Goal: Book appointment/travel/reservation

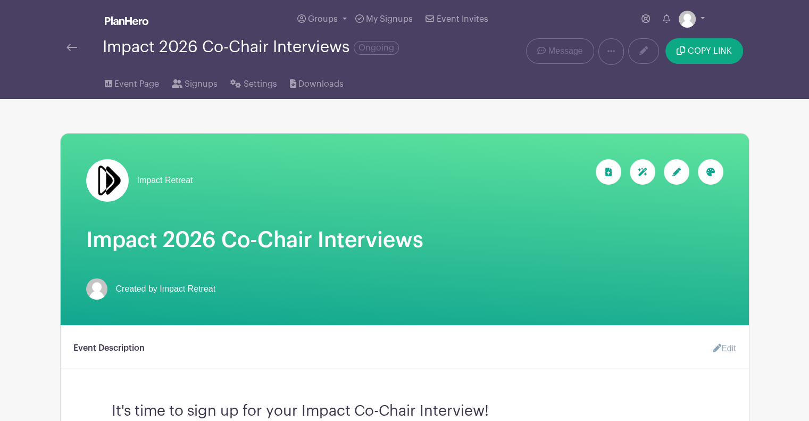
click at [70, 53] on link at bounding box center [71, 47] width 11 height 13
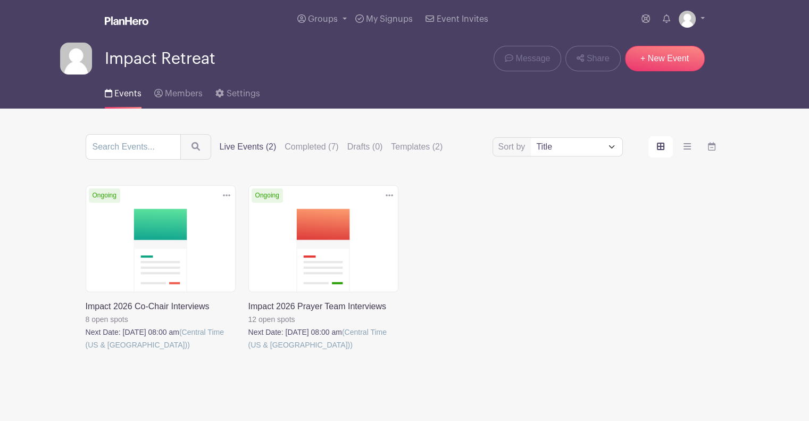
click at [86, 351] on link at bounding box center [86, 351] width 0 height 0
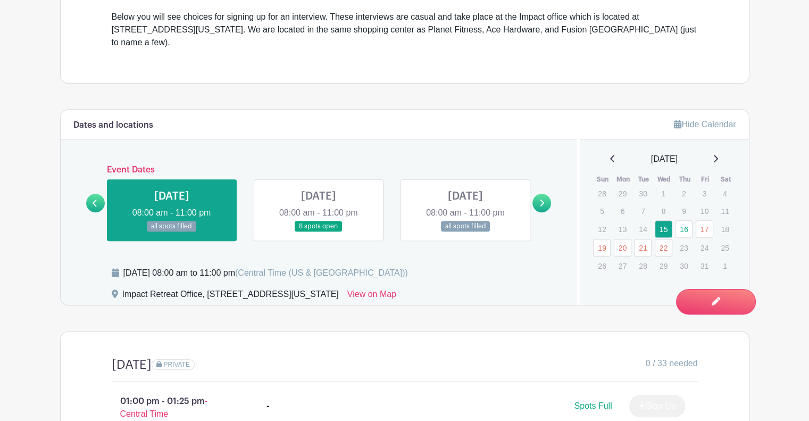
scroll to position [413, 0]
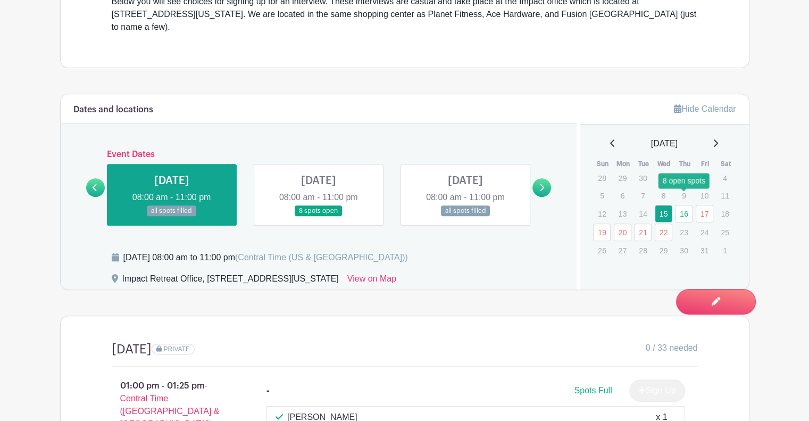
click at [687, 205] on link "16" at bounding box center [684, 214] width 18 height 18
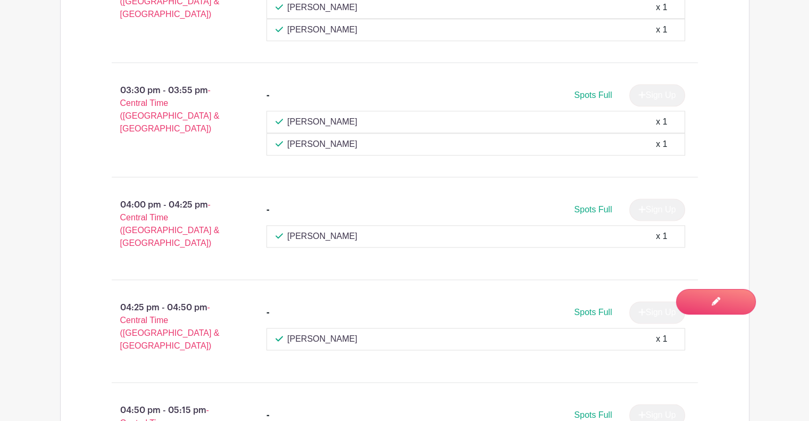
scroll to position [376, 0]
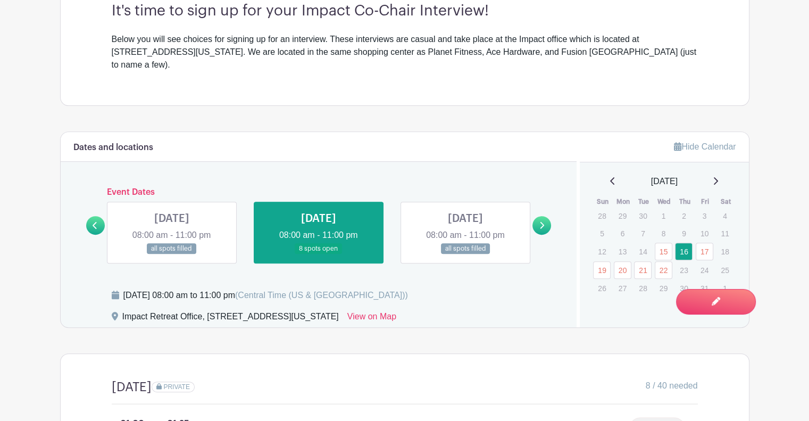
click at [602, 261] on link "19" at bounding box center [602, 270] width 18 height 18
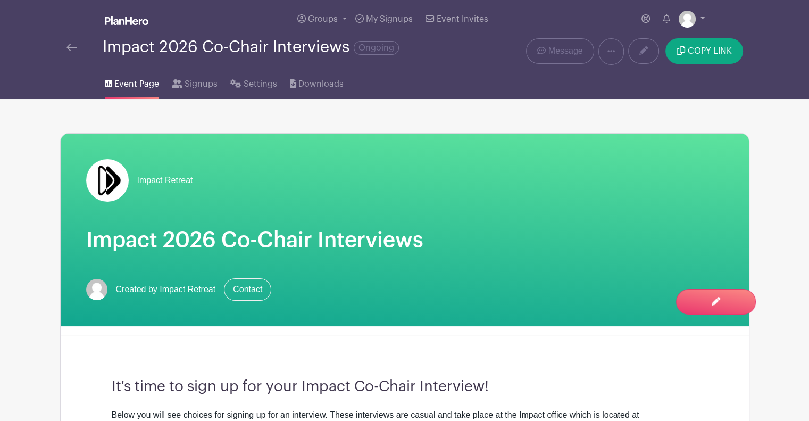
click at [73, 46] on img at bounding box center [71, 47] width 11 height 7
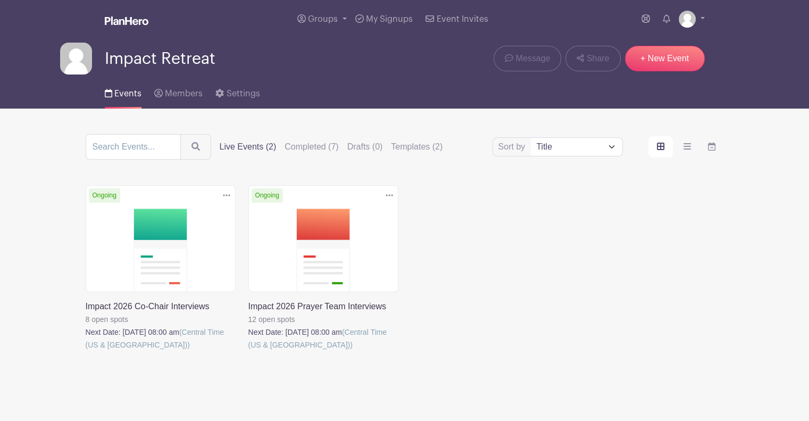
click at [86, 351] on link at bounding box center [86, 351] width 0 height 0
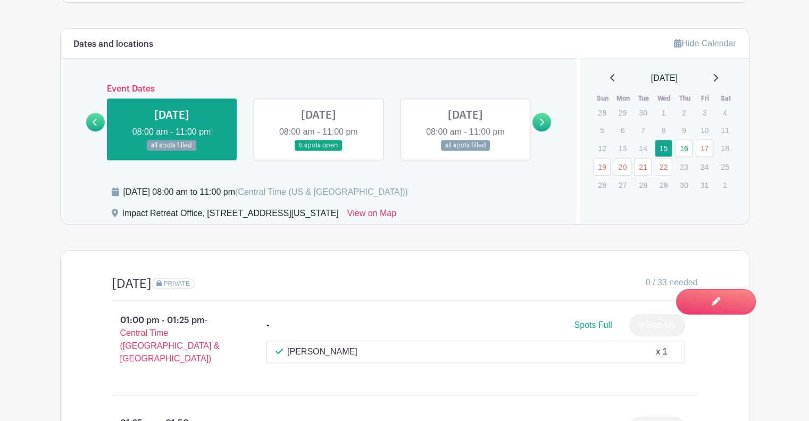
scroll to position [532, 0]
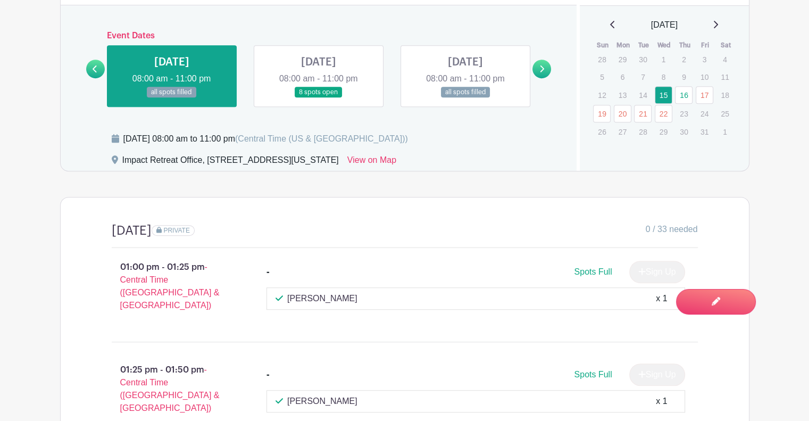
click at [319, 98] on link at bounding box center [319, 98] width 0 height 0
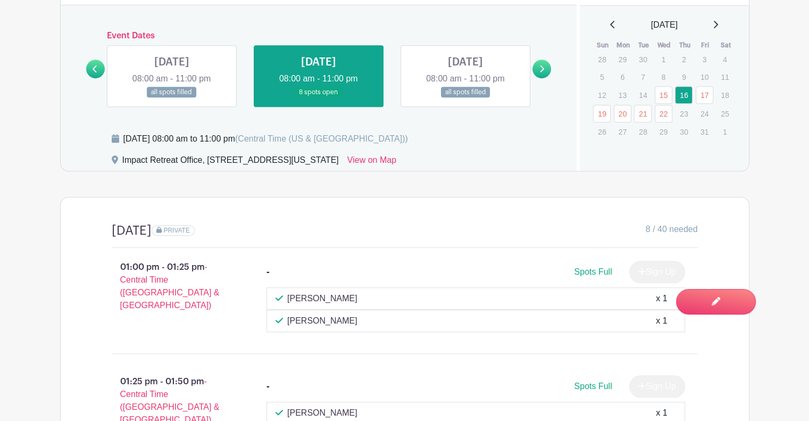
click at [465, 98] on link at bounding box center [465, 98] width 0 height 0
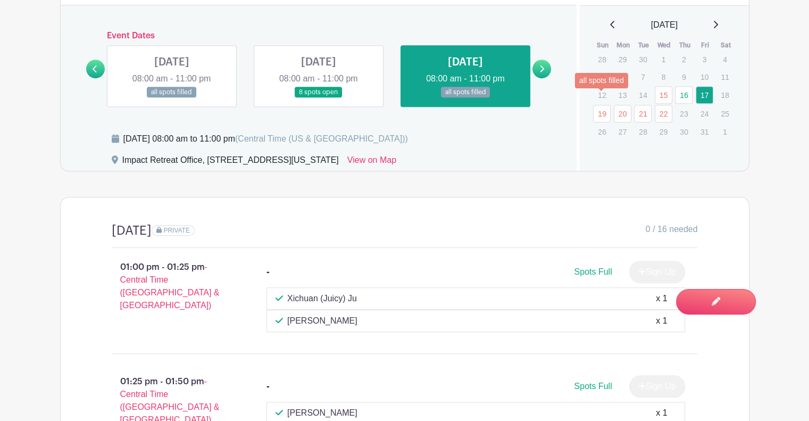
click at [601, 105] on link "19" at bounding box center [602, 114] width 18 height 18
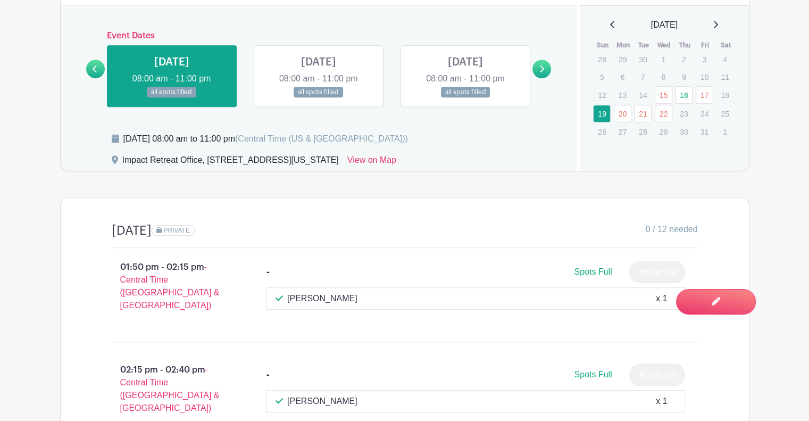
click at [319, 98] on link at bounding box center [319, 98] width 0 height 0
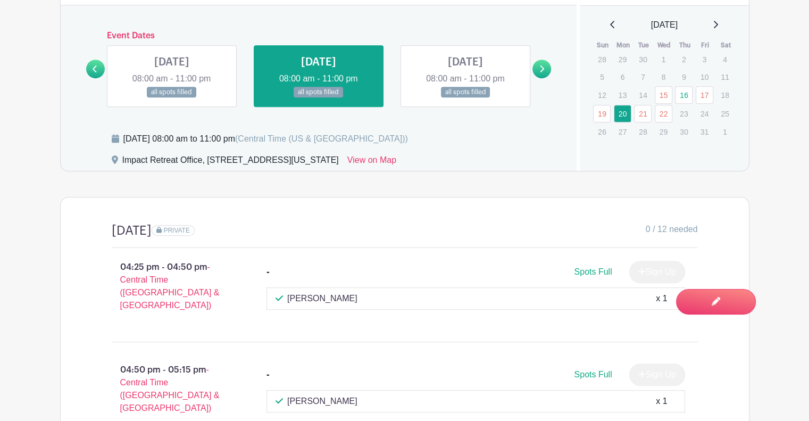
click at [465, 98] on link at bounding box center [465, 98] width 0 height 0
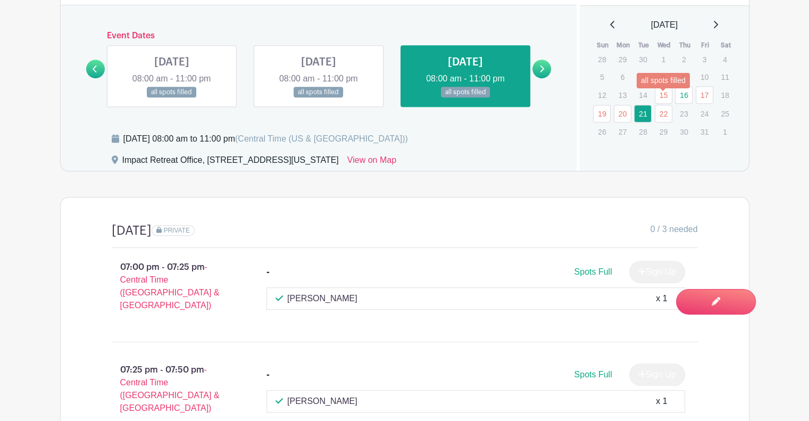
click at [667, 105] on link "22" at bounding box center [664, 114] width 18 height 18
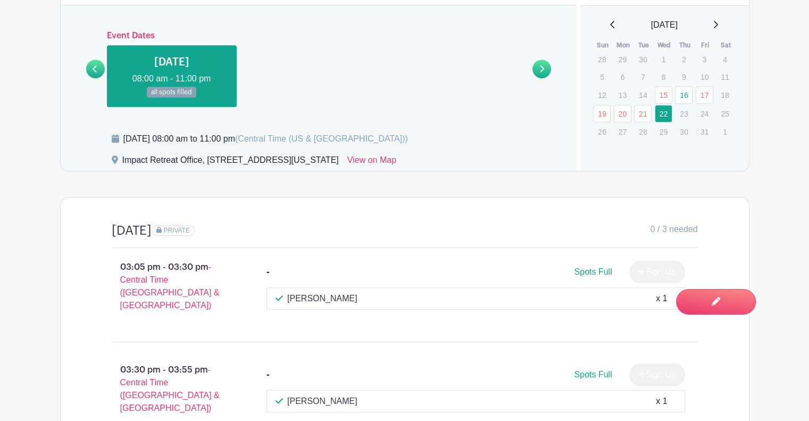
click at [36, 176] on main "Groups All Groups Impact Retreat My Signups Event Invites My account Logout Imp…" at bounding box center [404, 73] width 809 height 1211
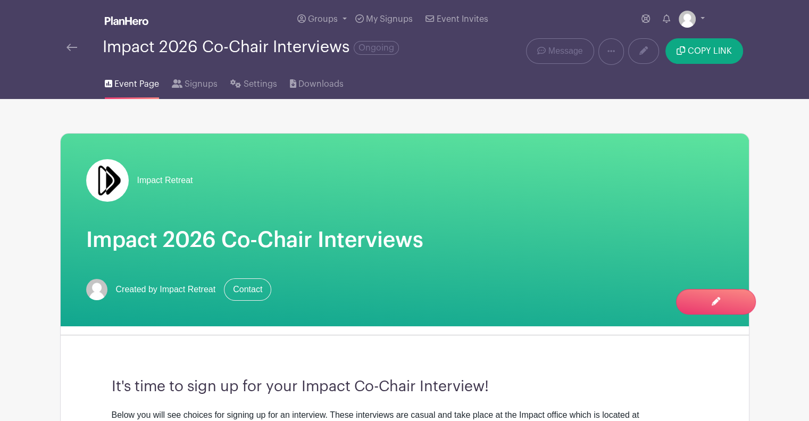
click at [72, 47] on img at bounding box center [71, 47] width 11 height 7
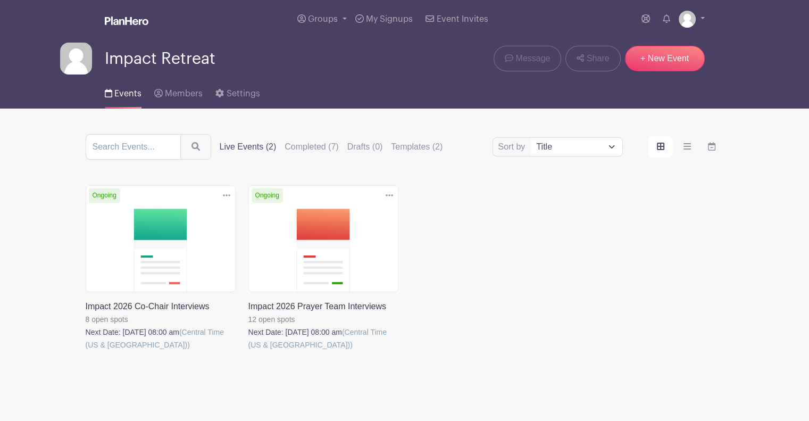
click at [248, 351] on link at bounding box center [248, 351] width 0 height 0
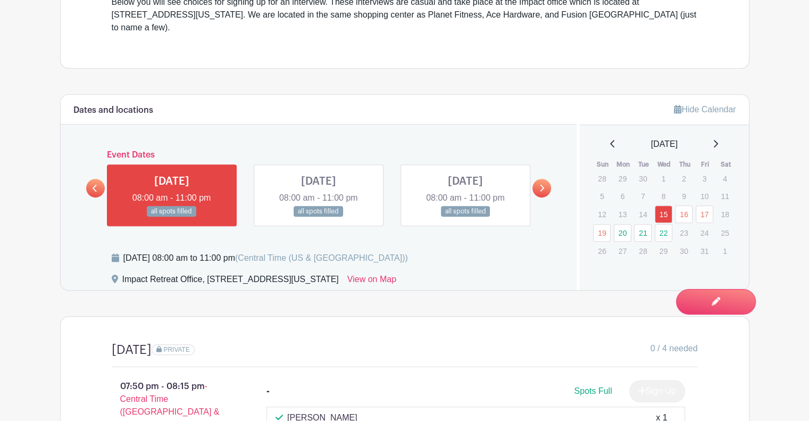
scroll to position [426, 0]
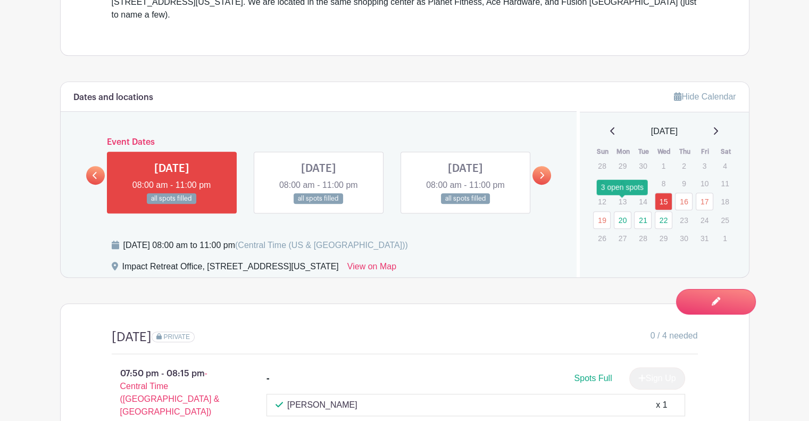
click at [621, 211] on link "20" at bounding box center [623, 220] width 18 height 18
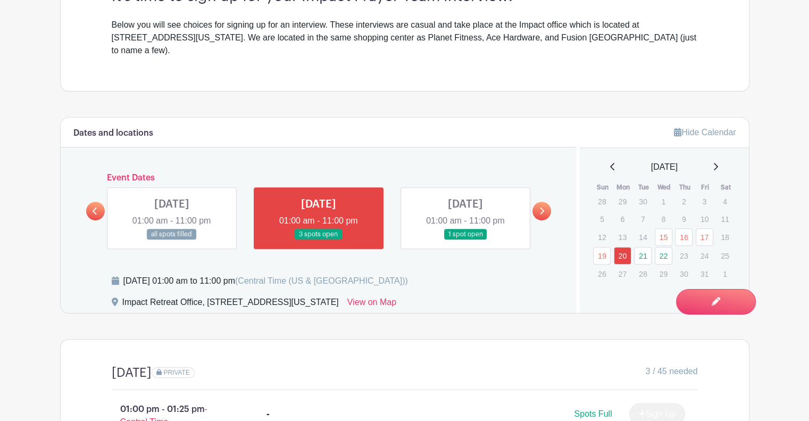
scroll to position [415, 0]
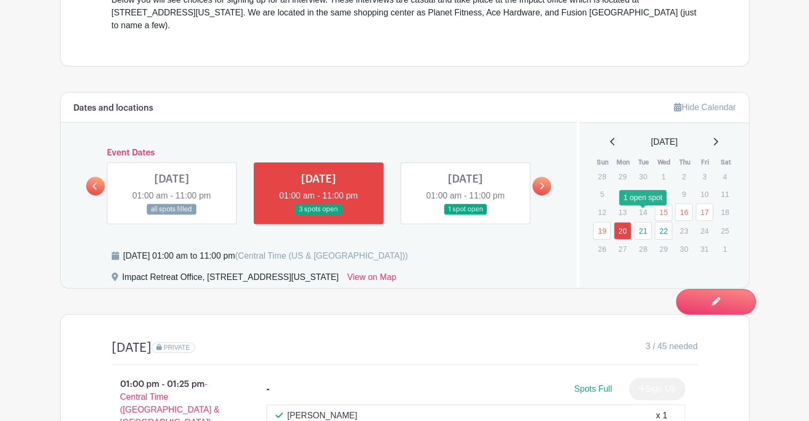
click at [640, 222] on link "21" at bounding box center [643, 231] width 18 height 18
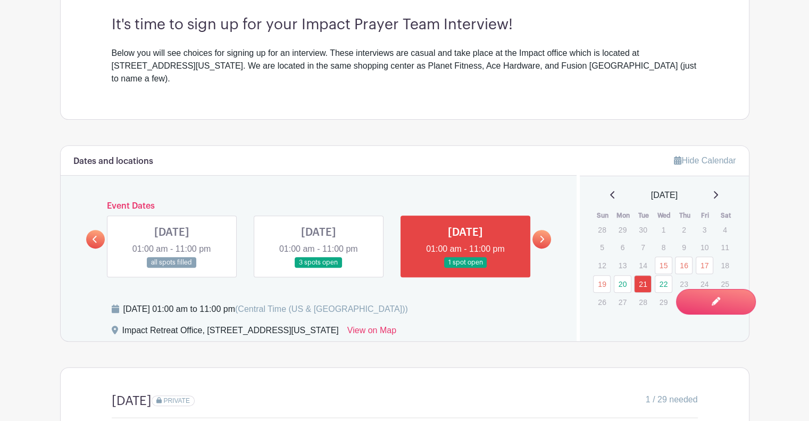
scroll to position [364, 0]
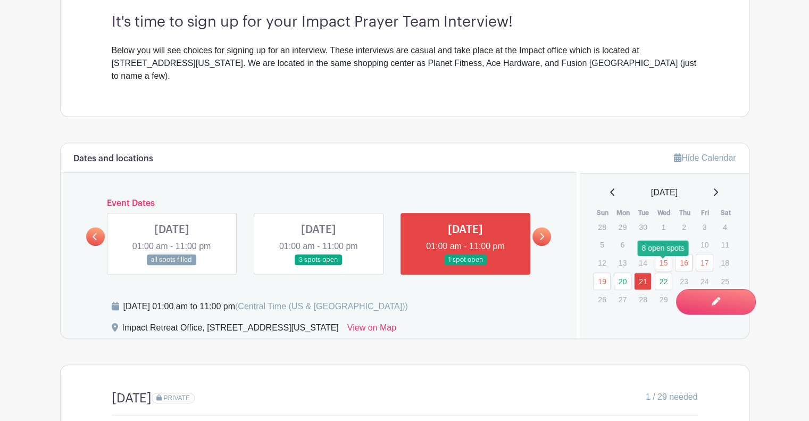
click at [662, 272] on link "22" at bounding box center [664, 281] width 18 height 18
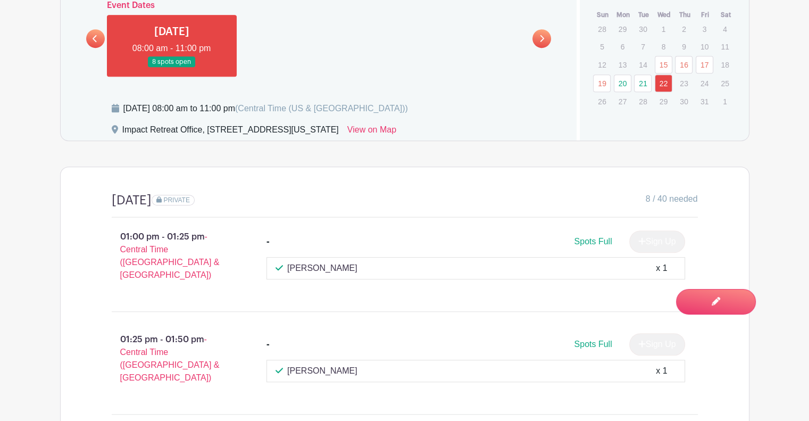
scroll to position [553, 0]
